Goal: Task Accomplishment & Management: Use online tool/utility

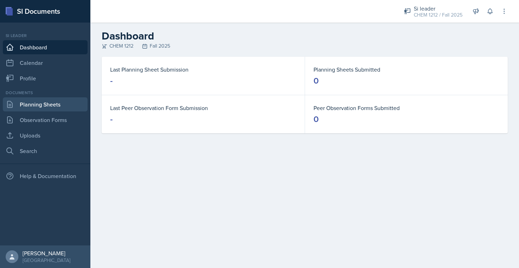
click at [60, 108] on link "Planning Sheets" at bounding box center [45, 104] width 85 height 14
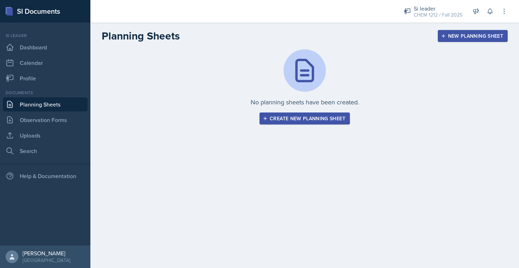
click at [313, 116] on div "Create new planning sheet" at bounding box center [304, 119] width 81 height 6
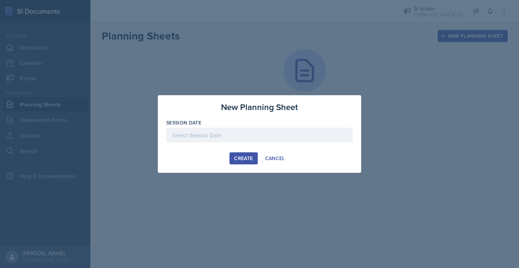
click at [242, 137] on div at bounding box center [259, 135] width 186 height 15
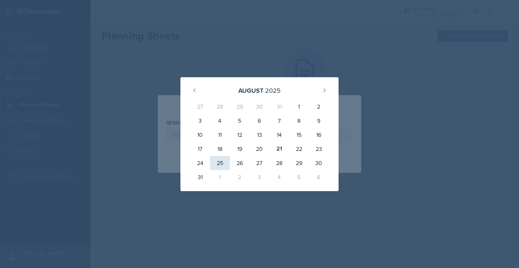
click at [217, 165] on div "25" at bounding box center [220, 163] width 20 height 14
type input "[DATE]"
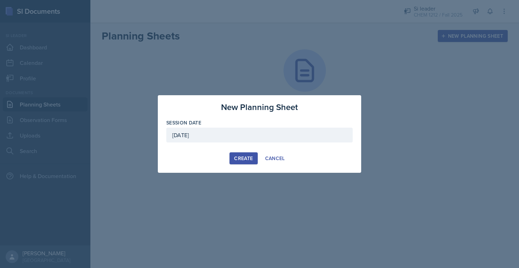
click at [241, 152] on button "Create" at bounding box center [243, 158] width 28 height 12
